Goal: Book appointment/travel/reservation

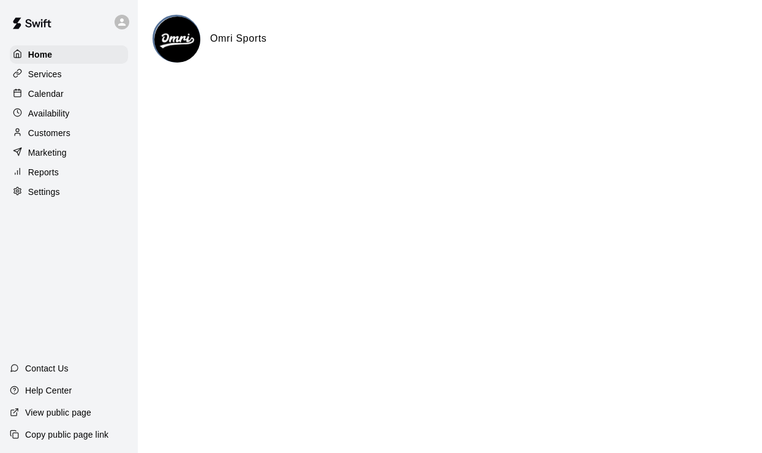
click at [51, 139] on div "Customers" at bounding box center [69, 133] width 118 height 18
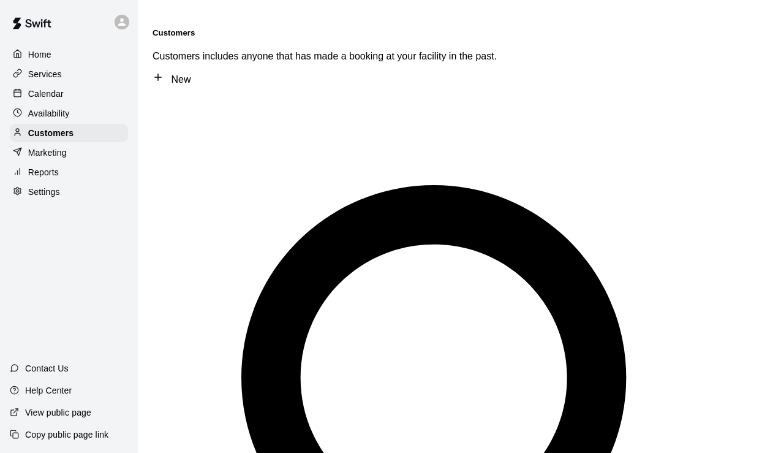
type input "****"
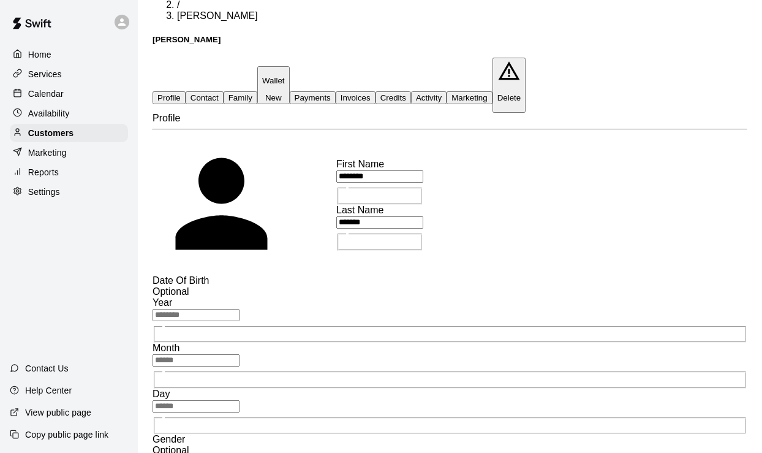
scroll to position [43, 0]
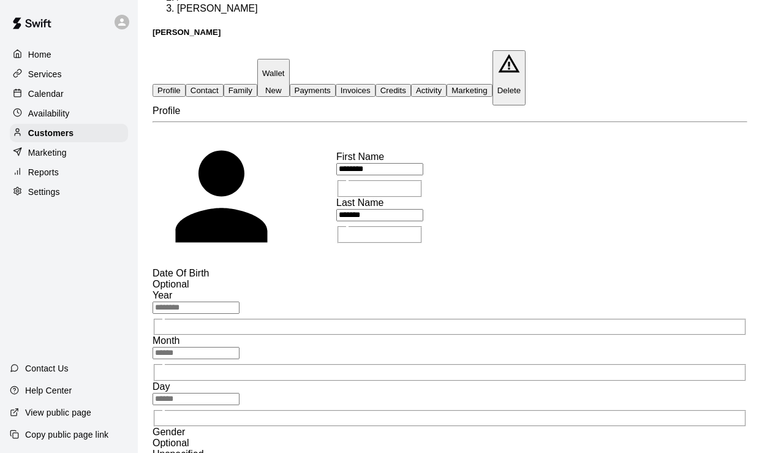
click at [446, 84] on button "Activity" at bounding box center [429, 90] width 36 height 13
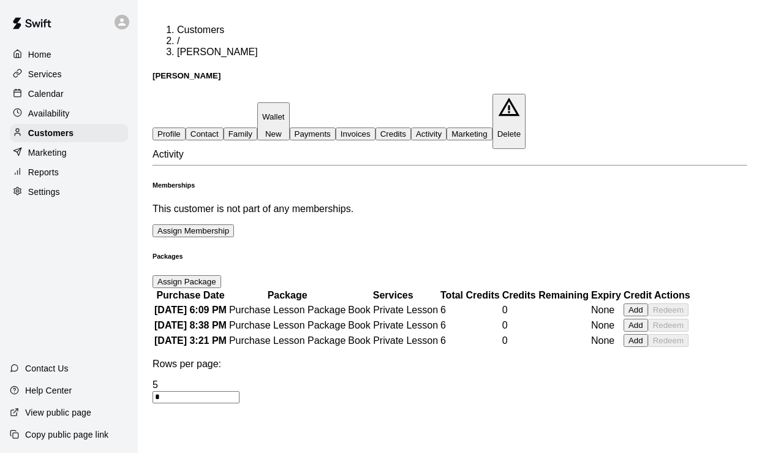
scroll to position [0, 0]
click at [336, 127] on button "Payments" at bounding box center [313, 133] width 46 height 13
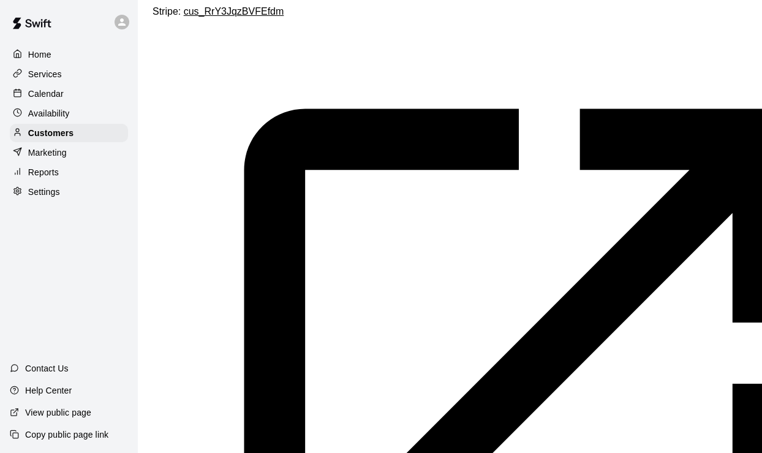
scroll to position [0, 18]
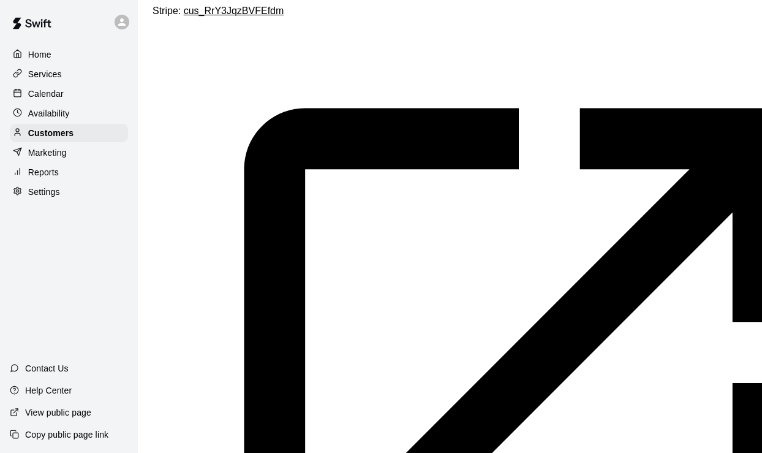
scroll to position [164, 0]
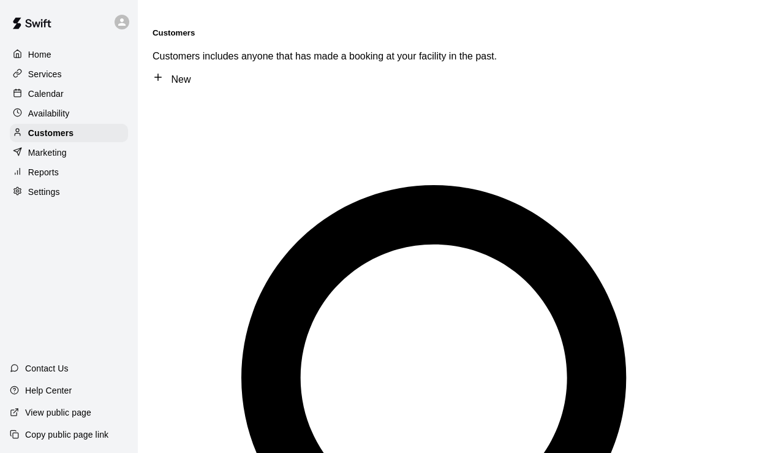
type input "****"
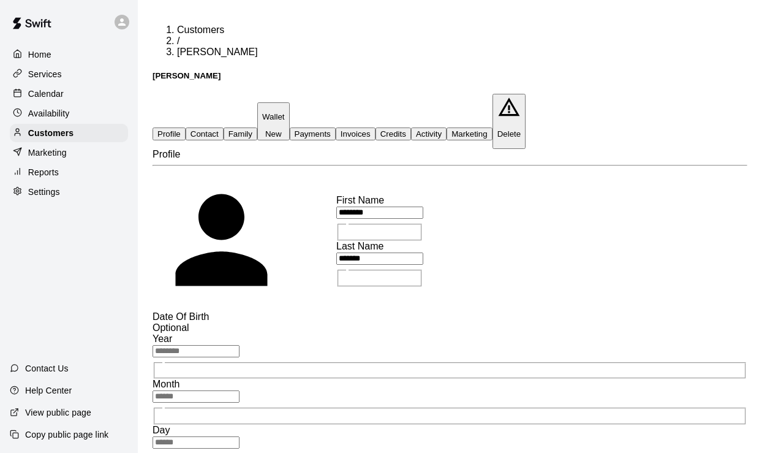
scroll to position [49, 0]
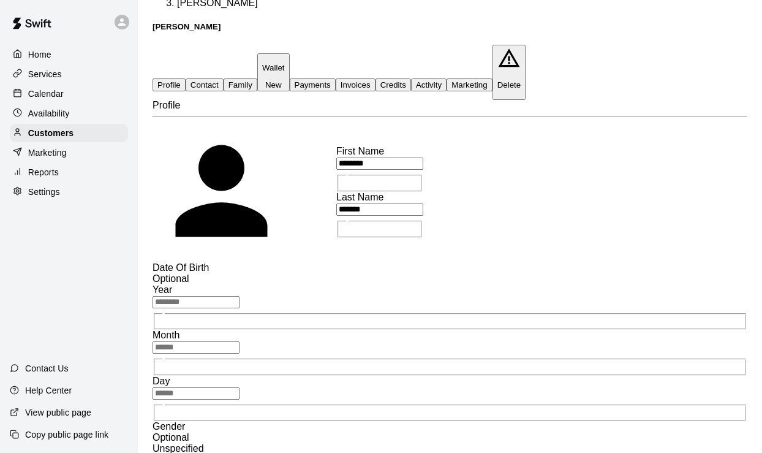
click at [446, 78] on button "Activity" at bounding box center [429, 84] width 36 height 13
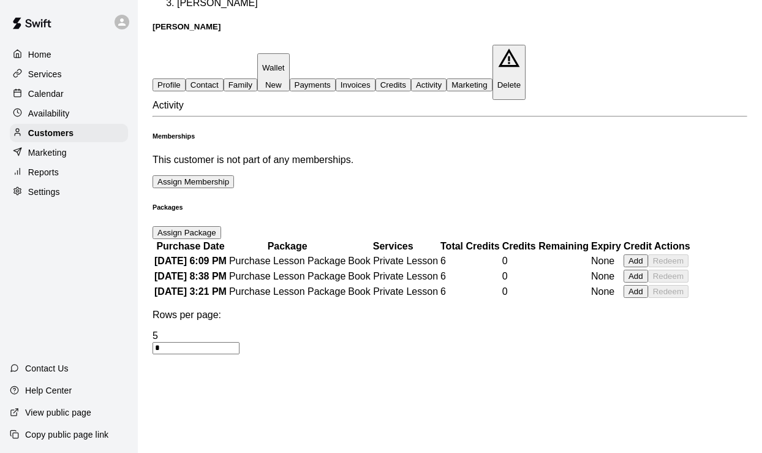
click at [644, 267] on button "Add" at bounding box center [635, 260] width 24 height 13
type input "*"
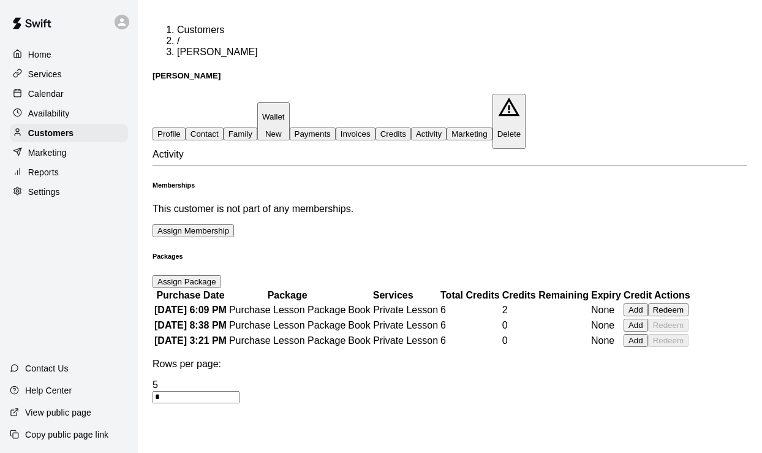
scroll to position [0, 0]
click at [67, 91] on div "Calendar" at bounding box center [69, 94] width 118 height 18
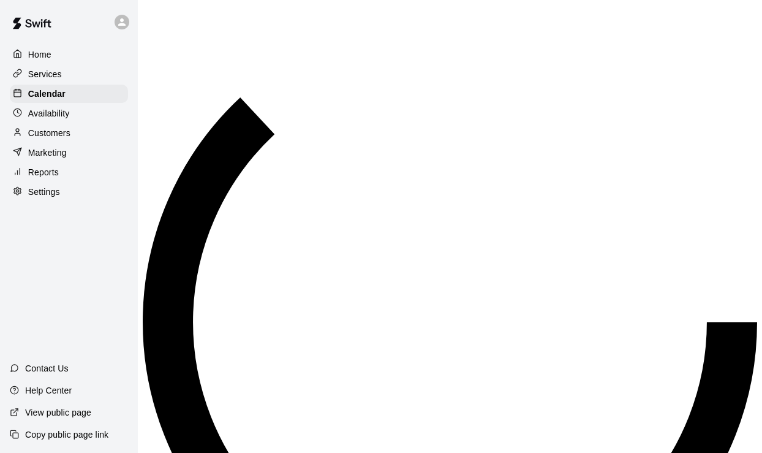
scroll to position [552, 0]
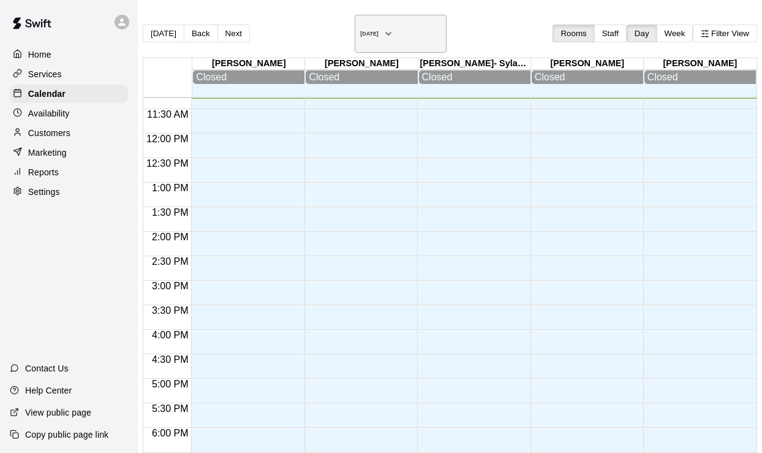
click at [360, 31] on h6 "[DATE]" at bounding box center [369, 34] width 18 height 6
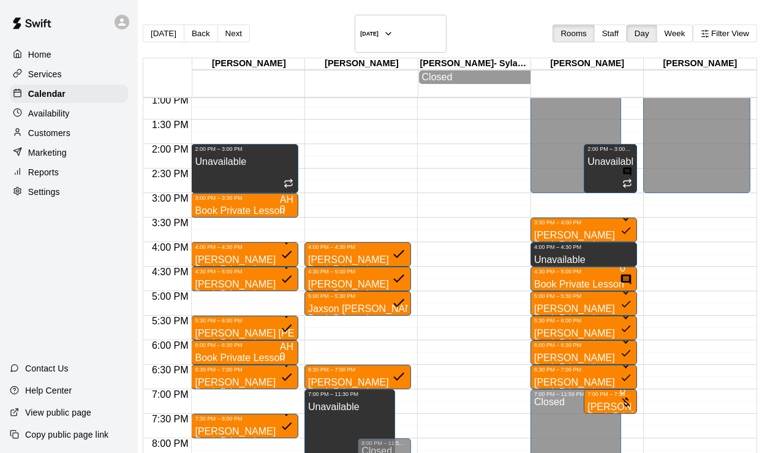
scroll to position [682, 0]
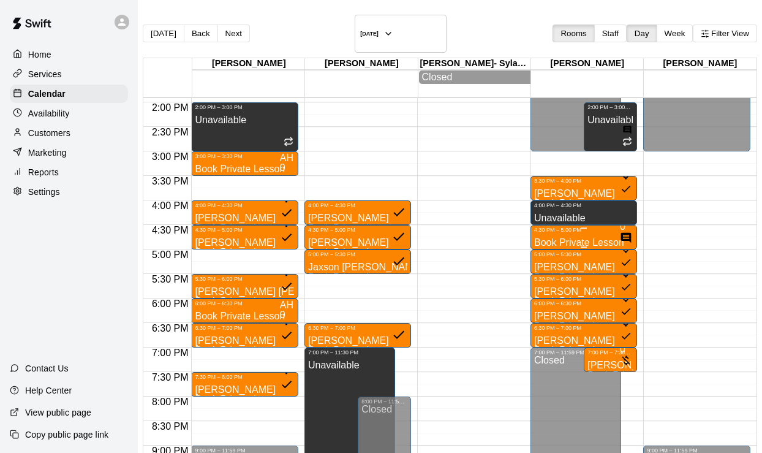
click at [582, 243] on p "Book Private Lesson" at bounding box center [579, 243] width 90 height 0
type input "****"
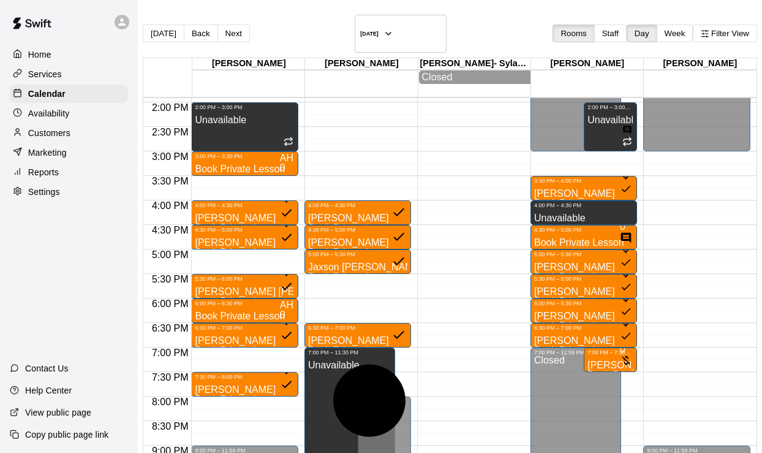
type input "*"
